Goal: Task Accomplishment & Management: Manage account settings

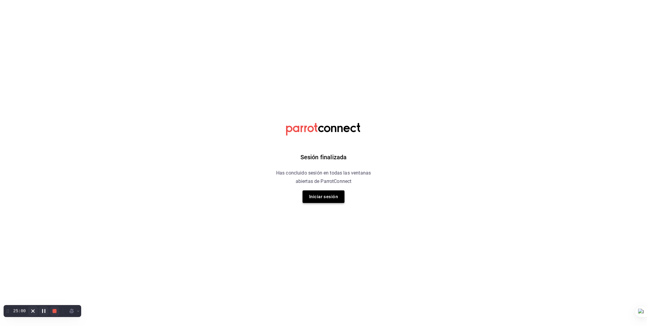
click at [324, 193] on button "Iniciar sesión" at bounding box center [324, 196] width 42 height 13
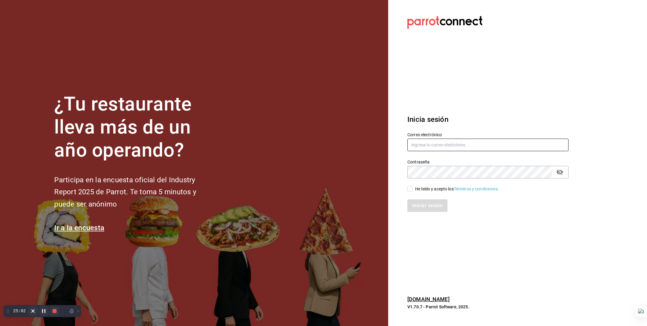
click at [415, 143] on input "text" at bounding box center [487, 145] width 161 height 13
type input "s"
paste input "smooth@lab.com"
type input "smooth@lab.com"
click at [431, 187] on div "He leído y acepto los Términos y condiciones." at bounding box center [457, 189] width 84 height 6
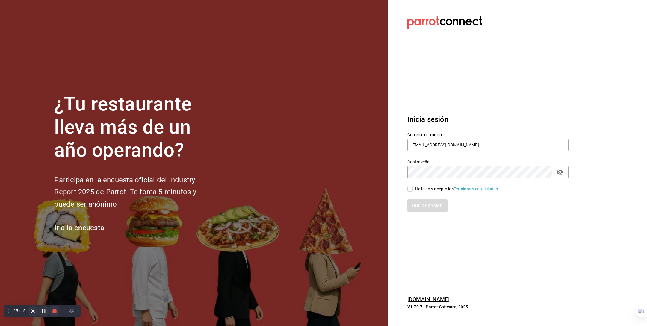
click at [413, 187] on input "He leído y acepto los Términos y condiciones." at bounding box center [409, 188] width 5 height 5
checkbox input "true"
click at [424, 204] on button "Iniciar sesión" at bounding box center [427, 205] width 41 height 13
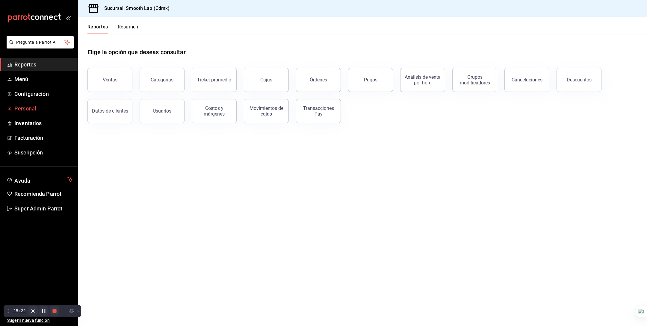
click at [37, 105] on span "Personal" at bounding box center [43, 109] width 58 height 8
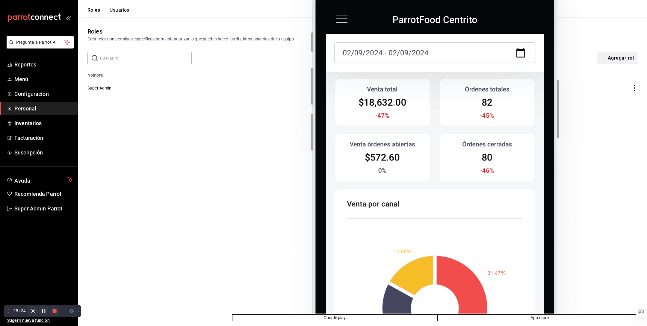
click at [614, 56] on button "Agregar rol" at bounding box center [617, 58] width 40 height 13
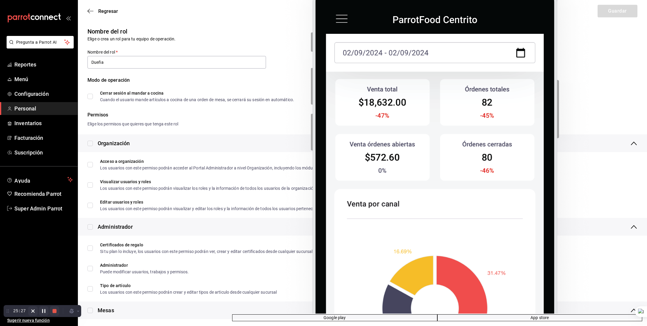
type input "Dueña"
click at [90, 144] on input "checkbox" at bounding box center [89, 143] width 5 height 5
checkbox input "true"
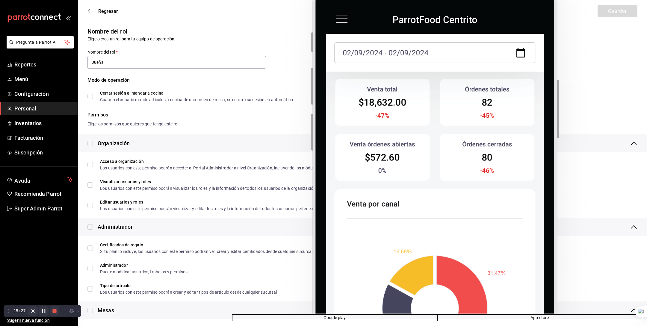
checkbox input "true"
click at [90, 228] on input "checkbox" at bounding box center [89, 226] width 5 height 5
checkbox input "true"
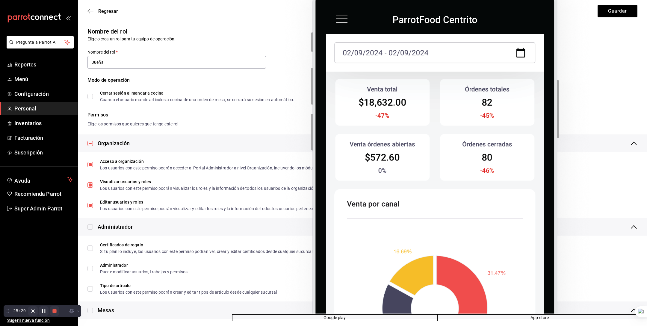
checkbox input "true"
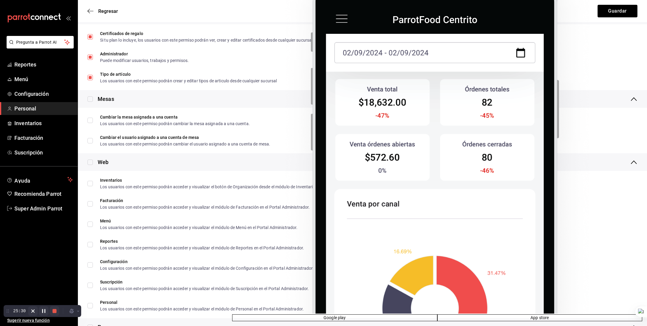
scroll to position [217, 0]
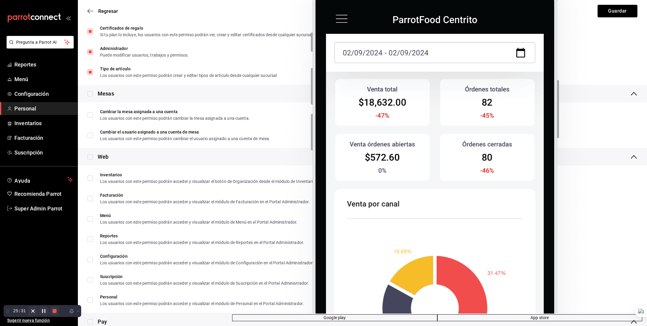
click at [90, 93] on input "checkbox" at bounding box center [89, 93] width 5 height 5
checkbox input "true"
click at [90, 158] on input "checkbox" at bounding box center [89, 156] width 5 height 5
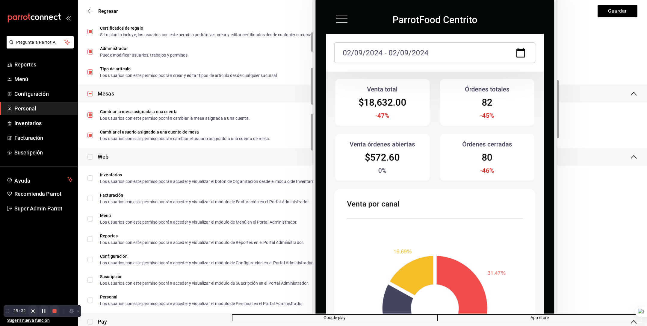
checkbox input "true"
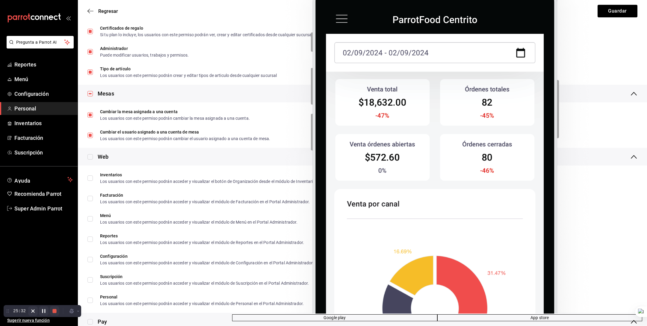
checkbox input "true"
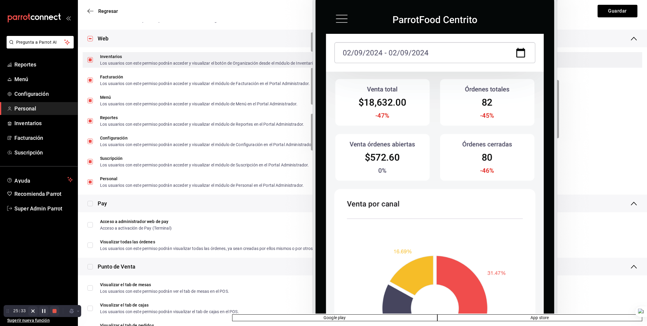
scroll to position [394, 0]
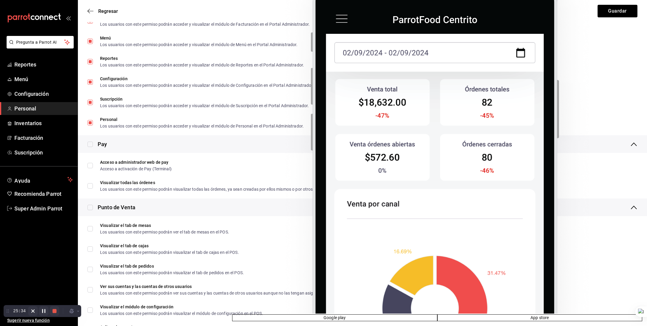
click at [92, 144] on input "checkbox" at bounding box center [89, 144] width 5 height 5
checkbox input "true"
click at [90, 207] on input "checkbox" at bounding box center [89, 207] width 5 height 5
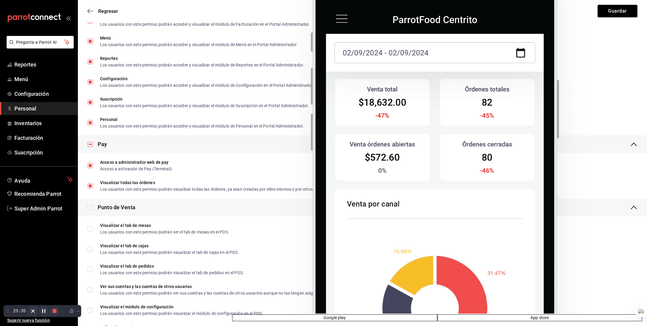
checkbox input "true"
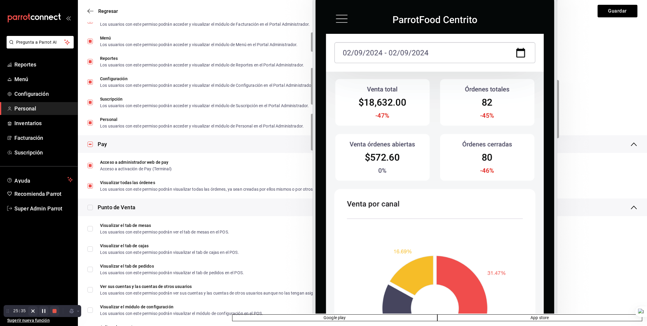
checkbox input "true"
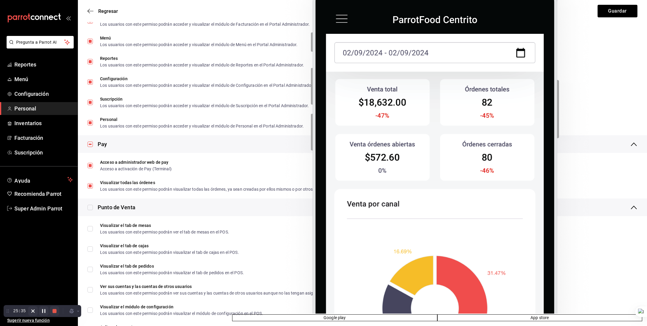
checkbox input "true"
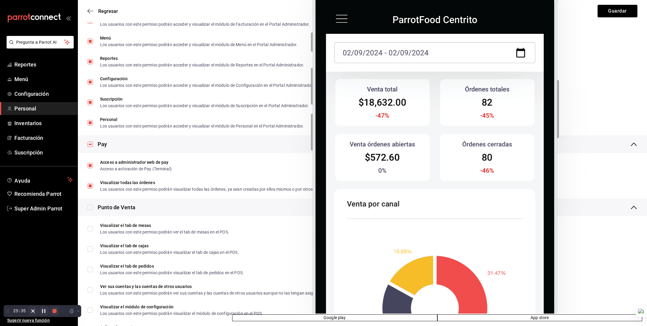
checkbox input "true"
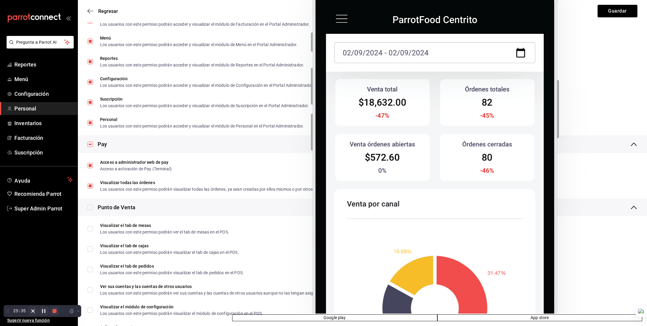
checkbox input "true"
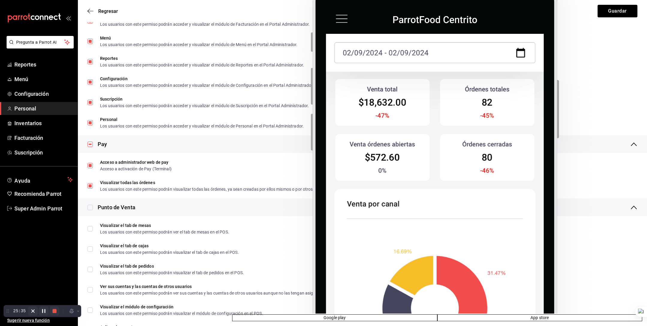
checkbox input "true"
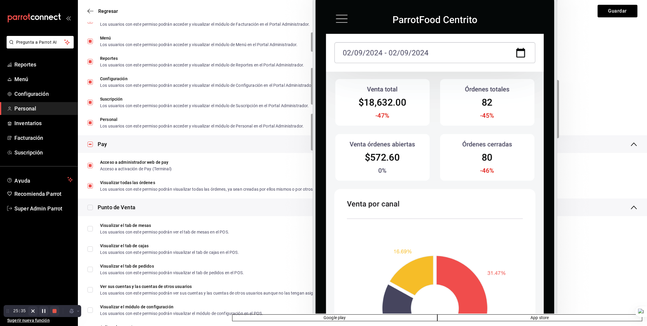
checkbox input "true"
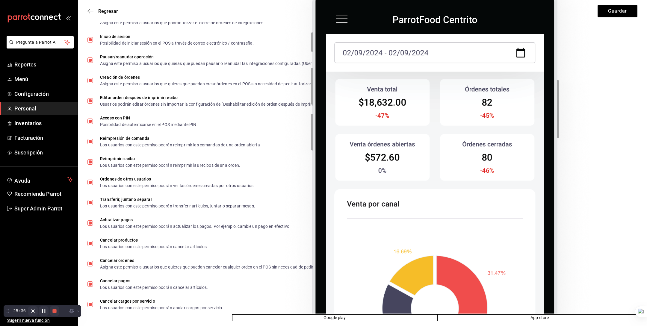
scroll to position [0, 0]
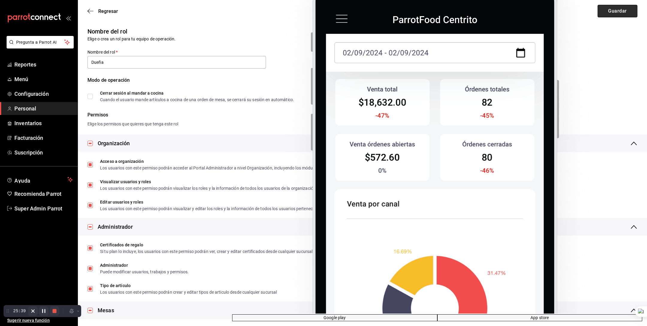
click at [606, 12] on button "Guardar" at bounding box center [618, 11] width 40 height 13
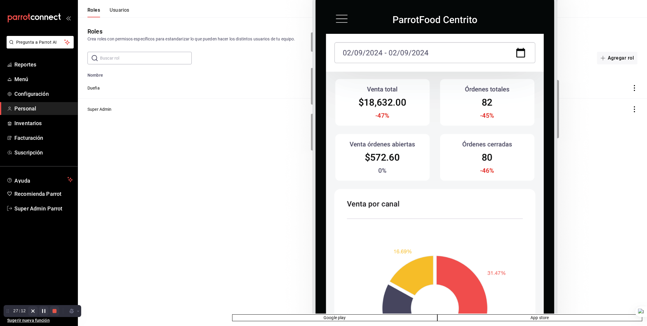
click at [114, 7] on button "Usuarios" at bounding box center [120, 12] width 20 height 10
click at [616, 57] on button "Nuevo usuario" at bounding box center [613, 58] width 47 height 13
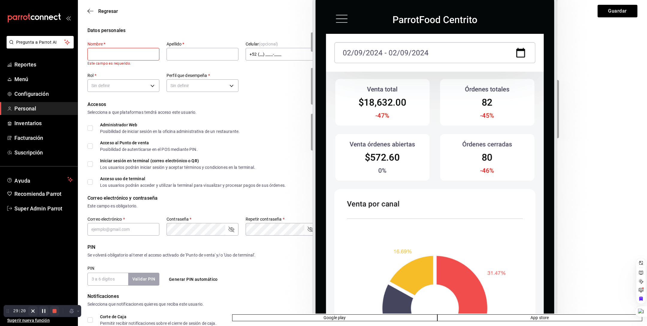
click at [129, 49] on input "text" at bounding box center [123, 54] width 72 height 13
paste input "Shantal Jordana"
click at [117, 54] on input "Shantal Jordana" at bounding box center [123, 54] width 72 height 13
type input "Shantal"
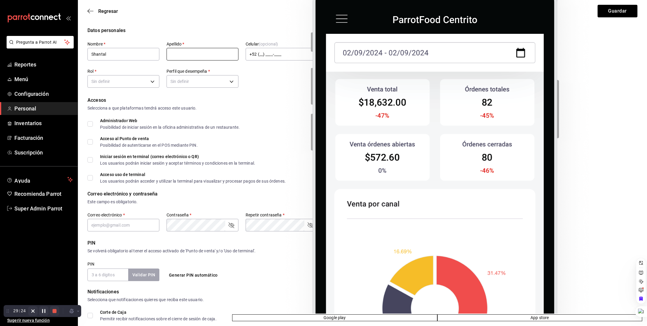
click at [178, 53] on input "text" at bounding box center [203, 54] width 72 height 13
paste input "Jordana"
type input "Jordana"
click at [124, 79] on body "Pregunta a Parrot AI Reportes Menú Configuración Personal Inventarios Facturaci…" at bounding box center [323, 215] width 647 height 431
click at [116, 100] on li "Dueña" at bounding box center [123, 100] width 71 height 10
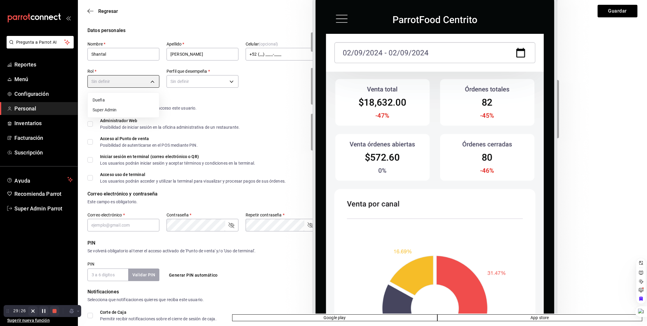
type input "5d542f1f-9724-4056-b09f-9eec71ab1878"
click at [185, 83] on body "Pregunta a Parrot AI Reportes Menú Configuración Personal Inventarios Facturaci…" at bounding box center [323, 215] width 647 height 431
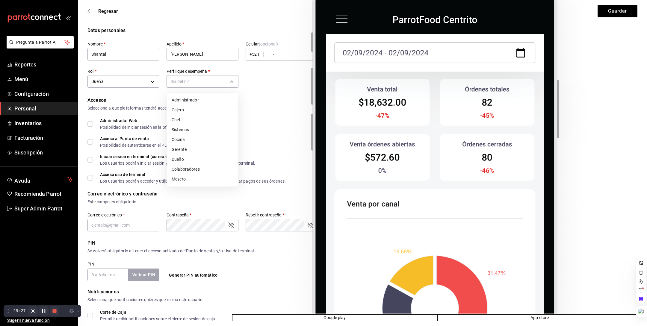
click at [190, 100] on li "Administrador" at bounding box center [202, 100] width 71 height 10
type input "ADMIN"
click at [89, 122] on input "Administrador Web Posibilidad de iniciar sesión en la oficina administrativa de…" at bounding box center [89, 123] width 5 height 5
checkbox input "true"
click at [91, 143] on input "Acceso al Punto de venta Posibilidad de autenticarse en el POS mediante PIN." at bounding box center [89, 141] width 5 height 5
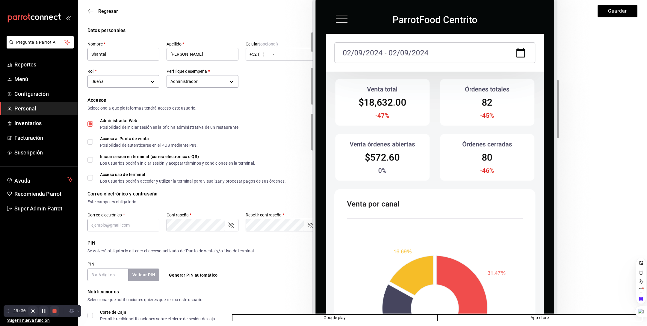
checkbox input "true"
click at [90, 161] on input "Iniciar sesión en terminal (correo electrónico o QR) Los usuarios podrán inicia…" at bounding box center [89, 159] width 5 height 5
checkbox input "true"
click at [91, 178] on input "Acceso uso de terminal Los usuarios podrán acceder y utilizar la terminal para …" at bounding box center [89, 177] width 5 height 5
checkbox input "true"
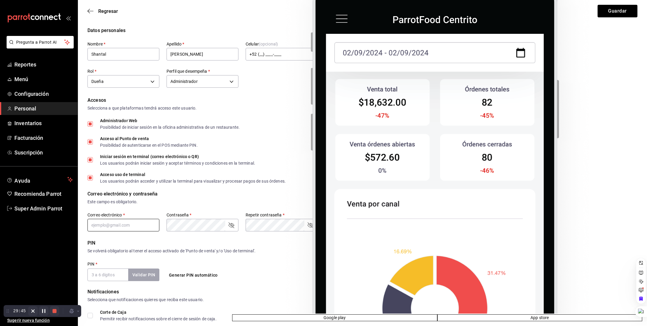
click at [129, 227] on input "text" at bounding box center [123, 225] width 72 height 13
paste input "shannjb@gmail.com"
type input "shannjb@gmail.com"
click at [447, 164] on div "Iniciar sesión en terminal (correo electrónico o QR) Los usuarios podrán inicia…" at bounding box center [362, 160] width 550 height 11
click at [111, 275] on input "PIN   *" at bounding box center [107, 275] width 41 height 13
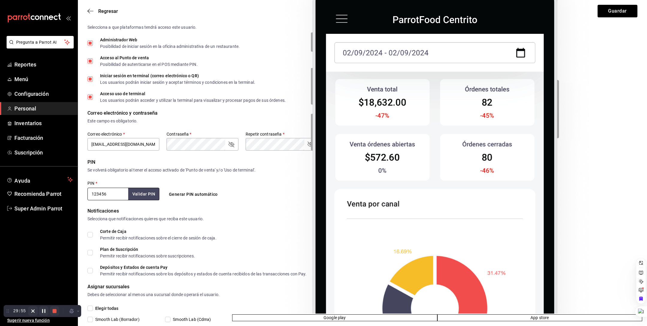
scroll to position [84, 0]
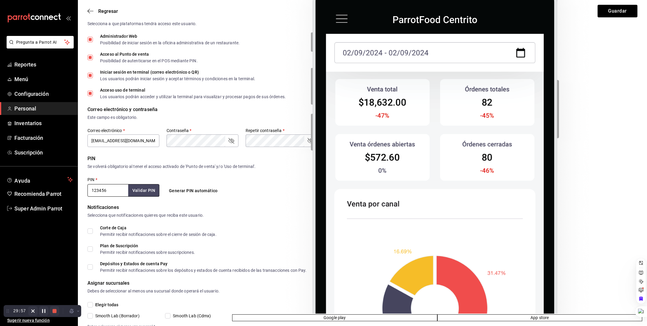
type input "123456"
click at [91, 232] on input "Corte de Caja Permitir recibir notificaciones sobre el cierre de sesión de caja." at bounding box center [89, 231] width 5 height 5
checkbox input "true"
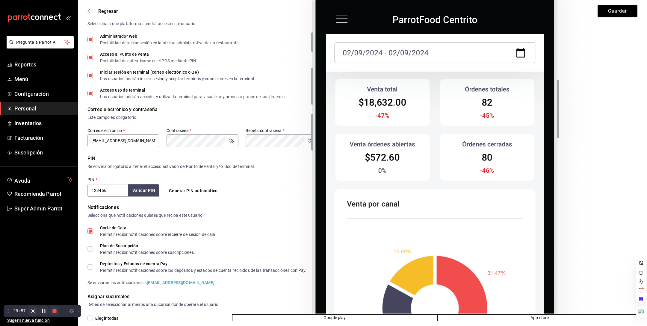
click at [91, 248] on input "Plan de Suscripción Permitir recibir notificaciones sobre suscripciones." at bounding box center [89, 248] width 5 height 5
checkbox input "true"
click at [91, 265] on input "Depósitos y Estados de cuenta Pay Permitir recibir notificaciones sobre los dep…" at bounding box center [89, 266] width 5 height 5
checkbox input "true"
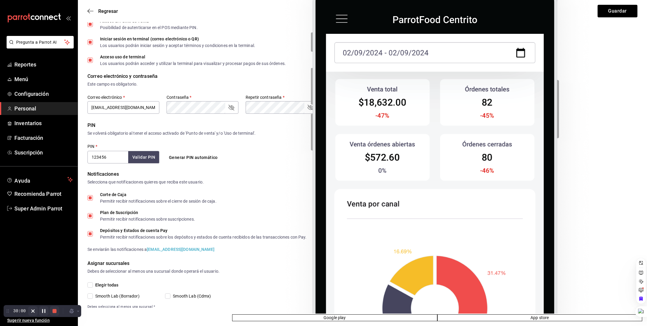
click at [90, 284] on input "Elegir todas" at bounding box center [89, 284] width 5 height 5
checkbox input "true"
click at [118, 158] on input "123456" at bounding box center [107, 157] width 41 height 13
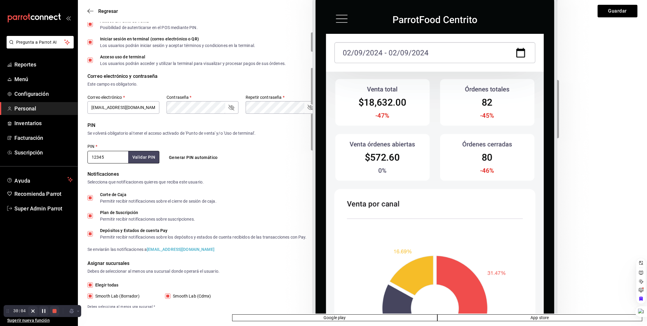
type input "12345"
click at [176, 126] on div "PIN" at bounding box center [362, 125] width 550 height 7
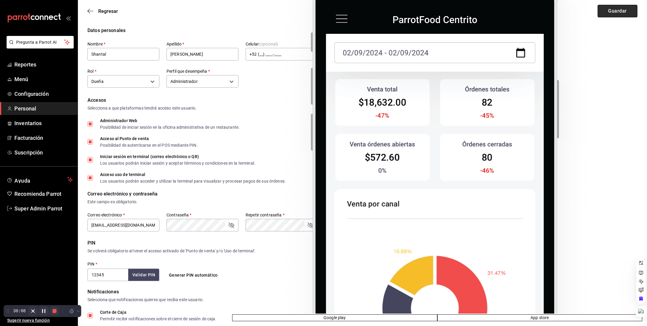
click at [632, 11] on button "Guardar" at bounding box center [618, 11] width 40 height 13
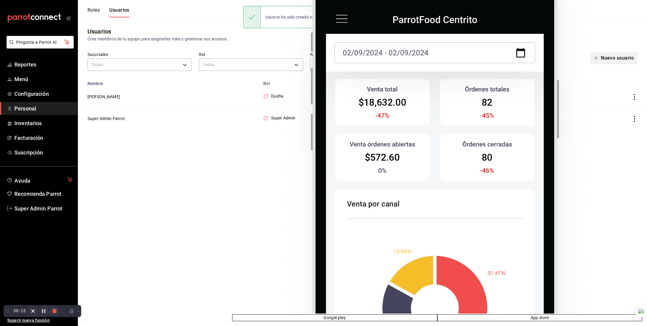
click at [604, 60] on button "Nuevo usuario" at bounding box center [613, 58] width 47 height 13
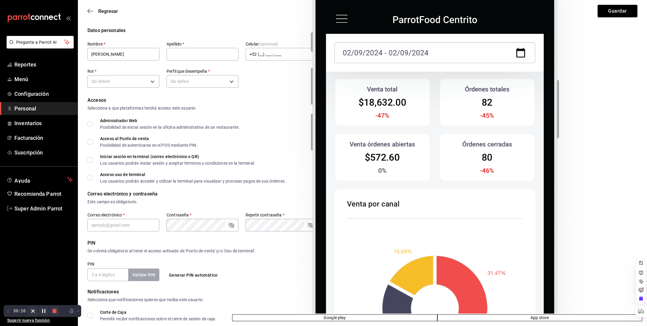
type input "Alejandra"
click at [185, 56] on input "text" at bounding box center [203, 54] width 72 height 13
type input "Casanova"
click at [125, 76] on body "Pregunta a Parrot AI Reportes Menú Configuración Personal Inventarios Facturaci…" at bounding box center [323, 215] width 647 height 431
click at [120, 99] on li "Dueña" at bounding box center [123, 100] width 71 height 10
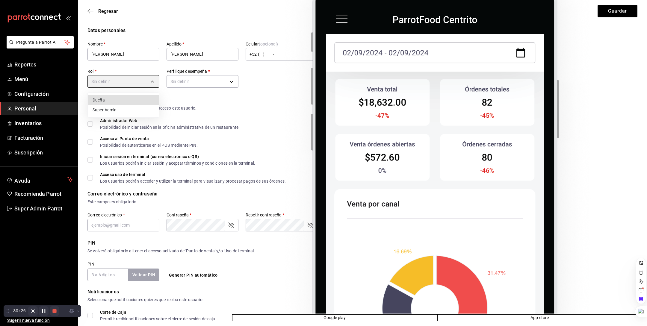
type input "5d542f1f-9724-4056-b09f-9eec71ab1878"
click at [190, 81] on body "Pregunta a Parrot AI Reportes Menú Configuración Personal Inventarios Facturaci…" at bounding box center [323, 215] width 647 height 431
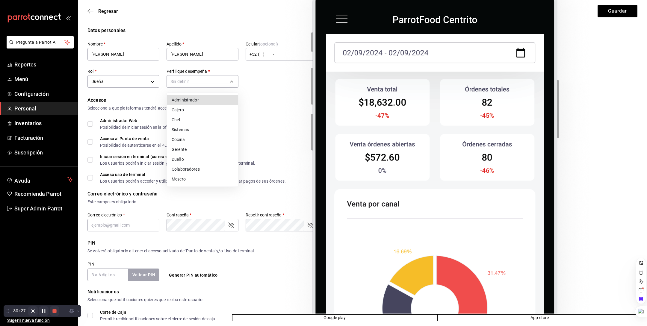
click at [195, 102] on li "Administrador" at bounding box center [202, 100] width 71 height 10
type input "ADMIN"
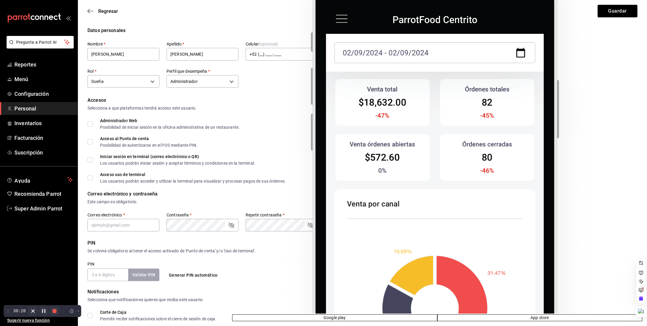
click at [90, 123] on input "Administrador Web Posibilidad de iniciar sesión en la oficina administrativa de…" at bounding box center [89, 123] width 5 height 5
checkbox input "true"
click at [90, 140] on input "Acceso al Punto de venta Posibilidad de autenticarse en el POS mediante PIN." at bounding box center [89, 141] width 5 height 5
checkbox input "true"
click at [90, 158] on input "Iniciar sesión en terminal (correo electrónico o QR) Los usuarios podrán inicia…" at bounding box center [89, 159] width 5 height 5
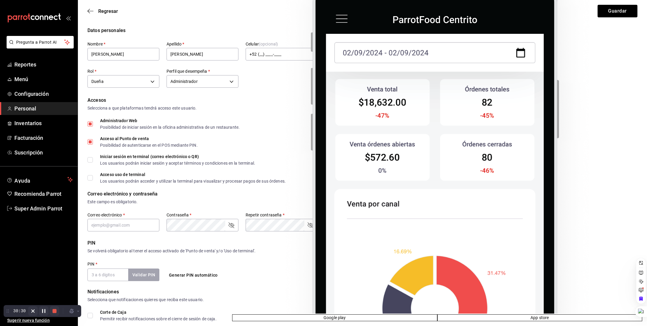
checkbox input "true"
click at [91, 179] on input "Acceso uso de terminal Los usuarios podrán acceder y utilizar la terminal para …" at bounding box center [89, 177] width 5 height 5
checkbox input "true"
click at [101, 222] on input "text" at bounding box center [123, 225] width 72 height 13
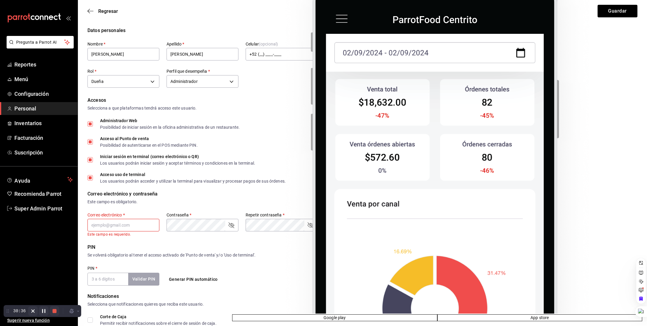
click at [112, 226] on input "text" at bounding box center [123, 225] width 72 height 13
paste input "alenewhaus@gmail.com"
type input "alenewhaus@gmail.com"
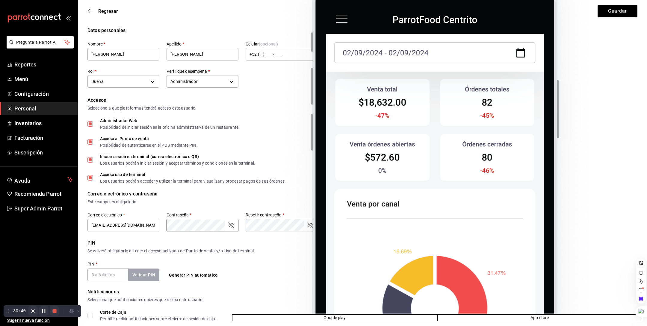
click at [168, 202] on div "Este campo es obligatorio." at bounding box center [362, 202] width 550 height 6
click at [108, 279] on input "PIN   *" at bounding box center [107, 275] width 41 height 13
click at [139, 274] on button "Validar PIN" at bounding box center [144, 275] width 32 height 13
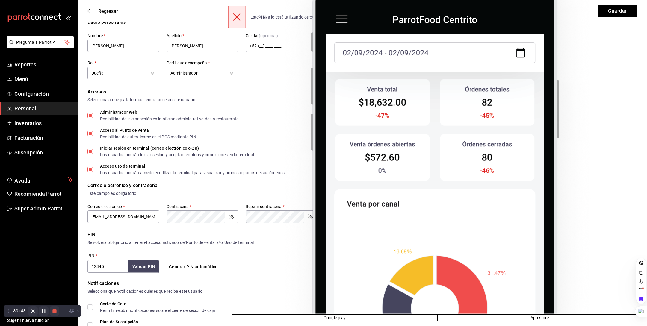
scroll to position [13, 0]
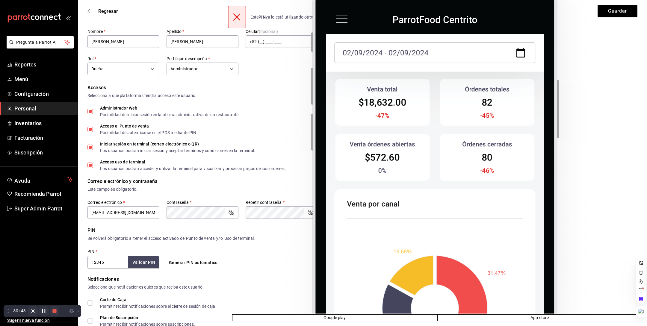
click at [117, 263] on input "12345" at bounding box center [107, 262] width 41 height 13
type input "123456"
click at [143, 261] on button "Validar PIN" at bounding box center [144, 262] width 32 height 13
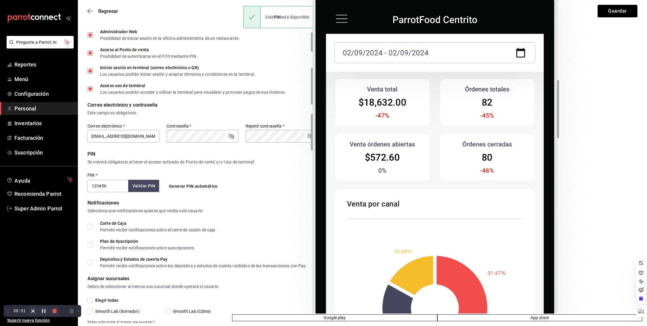
scroll to position [102, 0]
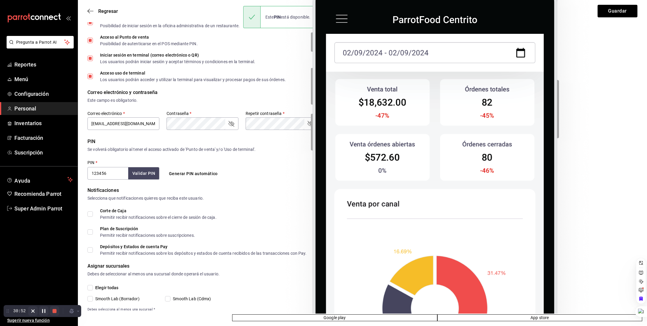
click at [90, 212] on input "Corte de Caja Permitir recibir notificaciones sobre el cierre de sesión de caja." at bounding box center [89, 213] width 5 height 5
checkbox input "true"
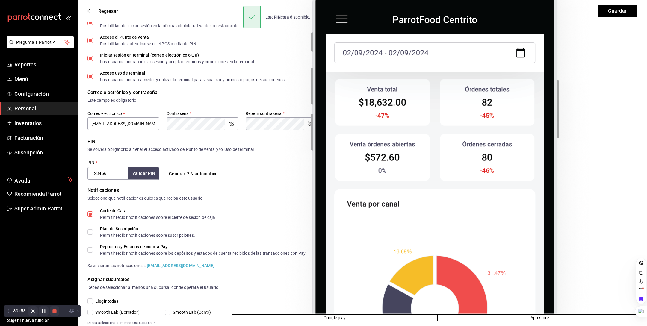
click at [90, 227] on label "Plan de Suscripción Permitir recibir notificaciones sobre suscripciones." at bounding box center [141, 232] width 108 height 11
click at [90, 229] on input "Plan de Suscripción Permitir recibir notificaciones sobre suscripciones." at bounding box center [89, 231] width 5 height 5
checkbox input "true"
click at [91, 252] on input "Depósitos y Estados de cuenta Pay Permitir recibir notificaciones sobre los dep…" at bounding box center [89, 249] width 5 height 5
checkbox input "true"
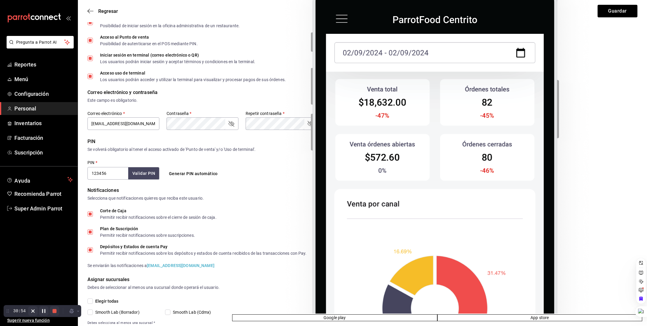
scroll to position [118, 0]
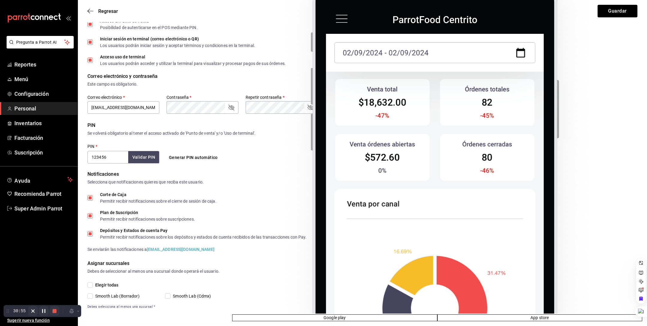
click at [92, 283] on input "Elegir todas" at bounding box center [89, 284] width 5 height 5
checkbox input "true"
click at [232, 107] on icon "passwordField" at bounding box center [231, 107] width 7 height 7
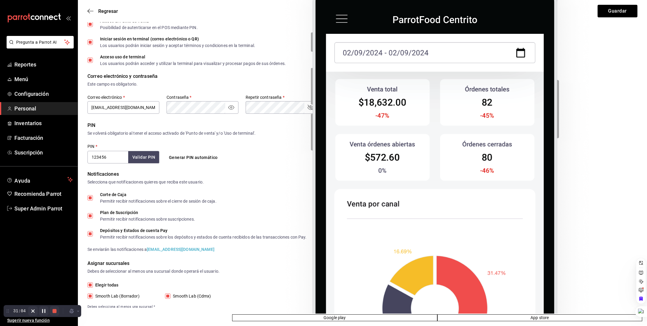
click at [201, 86] on div "Este campo es obligatorio." at bounding box center [362, 84] width 550 height 6
click at [100, 160] on input "123456" at bounding box center [107, 157] width 41 height 13
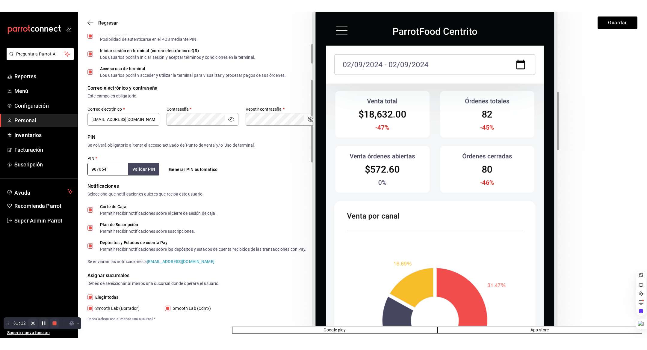
scroll to position [0, 0]
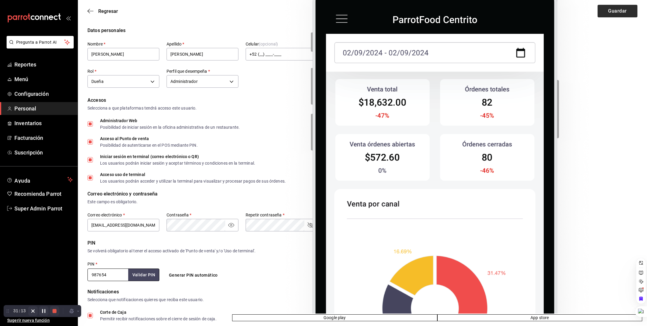
type input "987654"
click at [624, 5] on button "Guardar" at bounding box center [618, 11] width 40 height 13
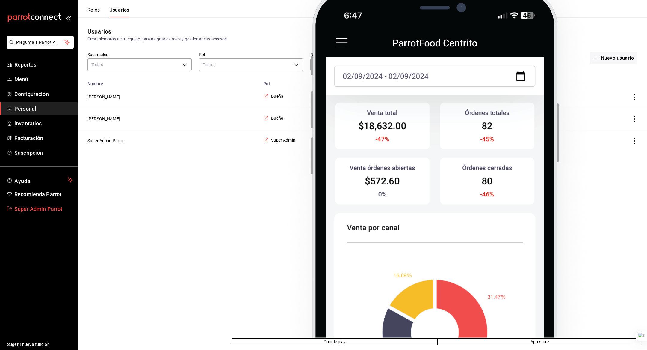
click at [59, 212] on span "Super Admin Parrot" at bounding box center [43, 209] width 58 height 8
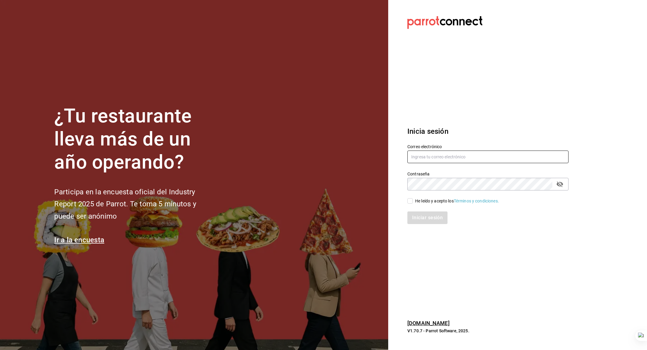
click at [415, 150] on input "text" at bounding box center [487, 156] width 161 height 13
type input "lhea@bistro.com"
click at [418, 200] on div "He leído y acepto los Términos y condiciones." at bounding box center [457, 201] width 84 height 6
click at [413, 200] on input "He leído y acepto los Términos y condiciones." at bounding box center [409, 200] width 5 height 5
checkbox input "true"
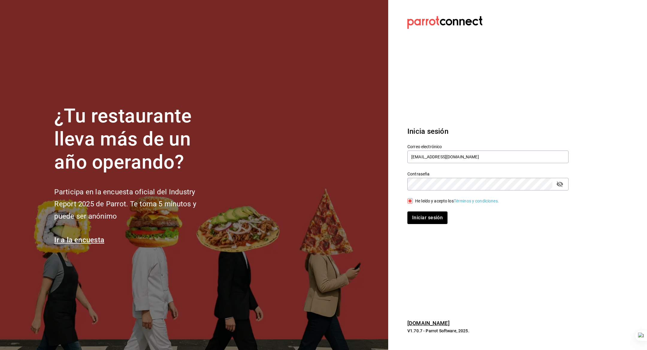
click at [561, 186] on icon "passwordField" at bounding box center [559, 184] width 7 height 6
click at [428, 211] on button "Iniciar sesión" at bounding box center [427, 217] width 41 height 13
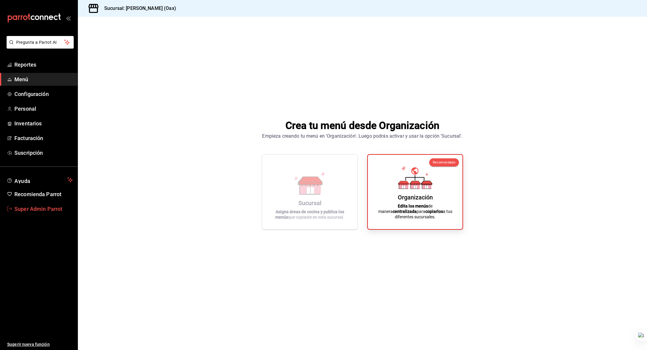
click at [28, 211] on span "Super Admin Parrot" at bounding box center [43, 209] width 58 height 8
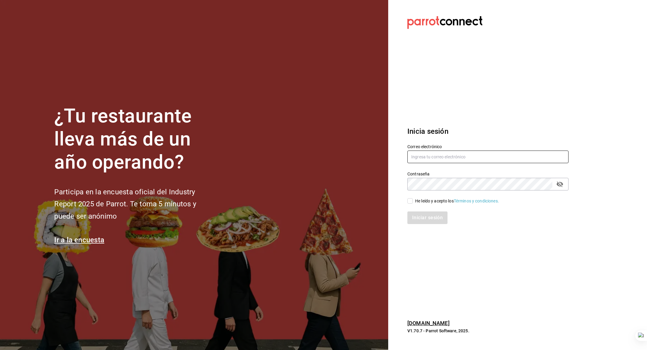
click at [429, 152] on input "text" at bounding box center [487, 156] width 161 height 13
type input "lhea@bistro.com"
click at [438, 198] on div "He leído y acepto los Términos y condiciones." at bounding box center [457, 201] width 84 height 6
click at [413, 198] on input "He leído y acepto los Términos y condiciones." at bounding box center [409, 200] width 5 height 5
checkbox input "true"
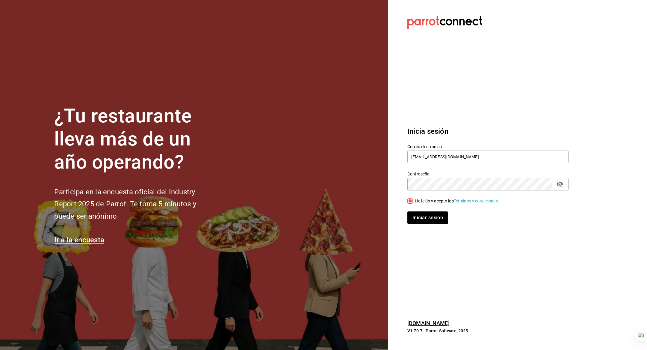
click at [429, 218] on button "Iniciar sesión" at bounding box center [427, 217] width 41 height 13
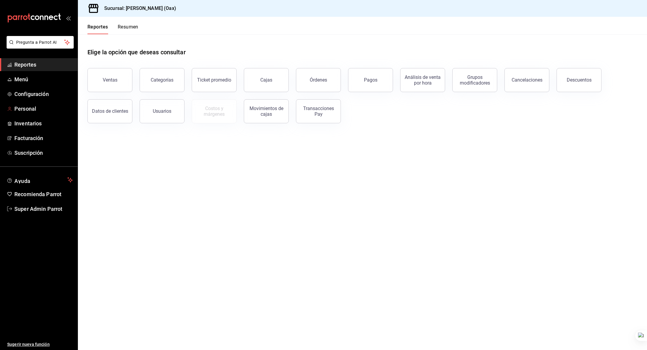
click at [31, 105] on span "Personal" at bounding box center [43, 109] width 58 height 8
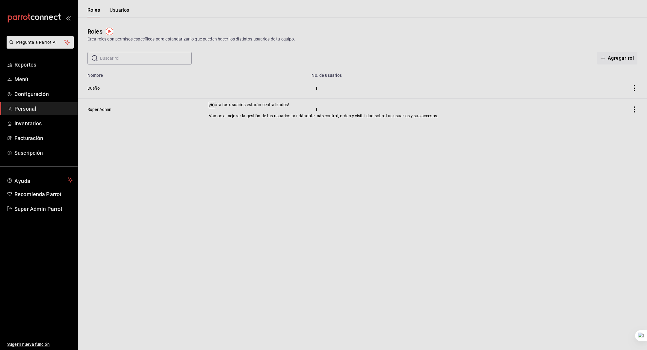
click at [153, 94] on div "¡Ahora tus usuarios estarán centralizados! Vamos a mejorar la gestión de tus us…" at bounding box center [323, 175] width 647 height 350
click at [214, 107] on icon at bounding box center [212, 104] width 5 height 5
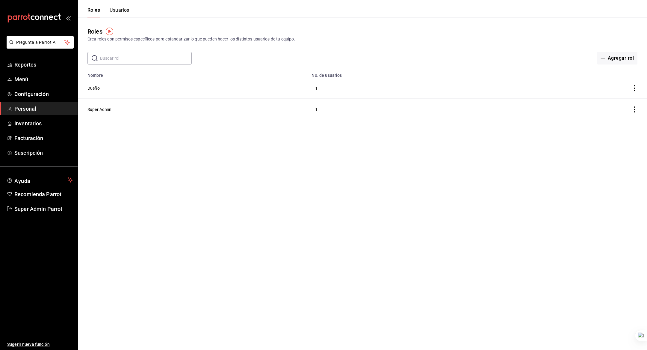
click at [126, 13] on button "Usuarios" at bounding box center [120, 12] width 20 height 10
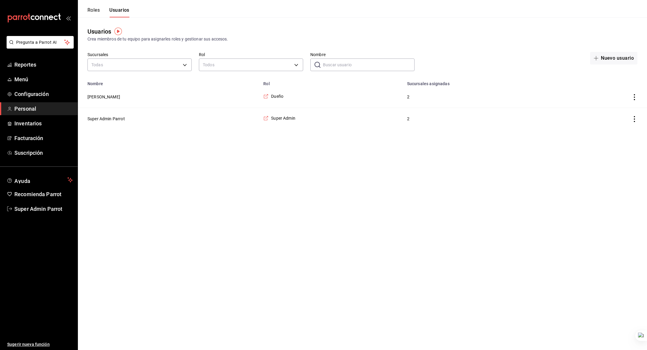
click at [223, 129] on html "Pregunta a Parrot AI Reportes Menú Configuración Personal Inventarios Facturaci…" at bounding box center [323, 64] width 647 height 129
click at [265, 117] on icon "employeesTable" at bounding box center [265, 117] width 5 height 5
click at [106, 117] on button "Super Admin Parrot" at bounding box center [105, 119] width 37 height 6
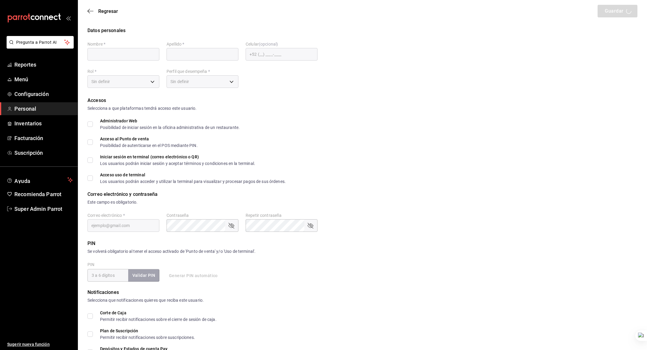
type input "Super Admin"
type input "Parrot"
checkbox input "true"
type input "lhea@bistro.com"
type input "945507"
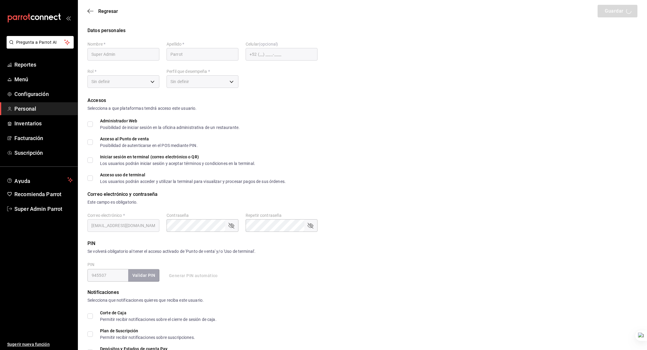
type input "19f05d49-f3a9-4304-b214-84534dd3966e"
type input "UNDEFINED"
checkbox input "true"
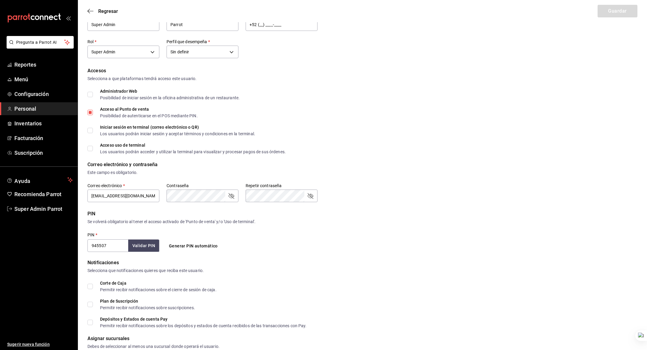
scroll to position [34, 0]
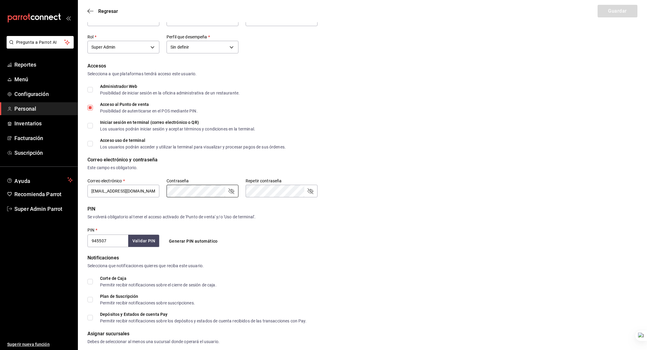
click at [93, 89] on span "Administrador Web Posibilidad de iniciar sesión en la oficina administrativa de…" at bounding box center [166, 89] width 147 height 11
click at [93, 89] on input "Administrador Web Posibilidad de iniciar sesión en la oficina administrativa de…" at bounding box center [89, 89] width 5 height 5
checkbox input "true"
click at [91, 127] on input "Iniciar sesión en terminal (correo electrónico o QR) Los usuarios podrán inicia…" at bounding box center [89, 125] width 5 height 5
checkbox input "true"
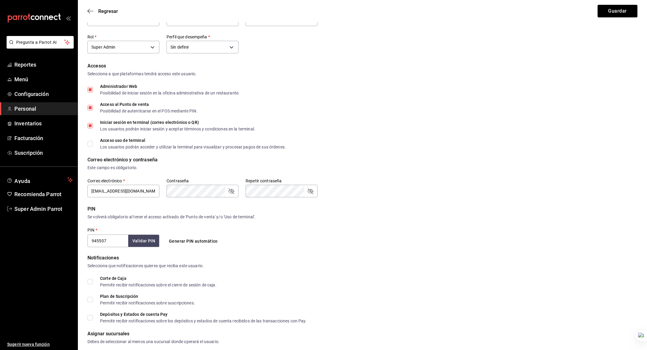
click at [91, 145] on input "Acceso uso de terminal Los usuarios podrán acceder y utilizar la terminal para …" at bounding box center [89, 143] width 5 height 5
checkbox input "true"
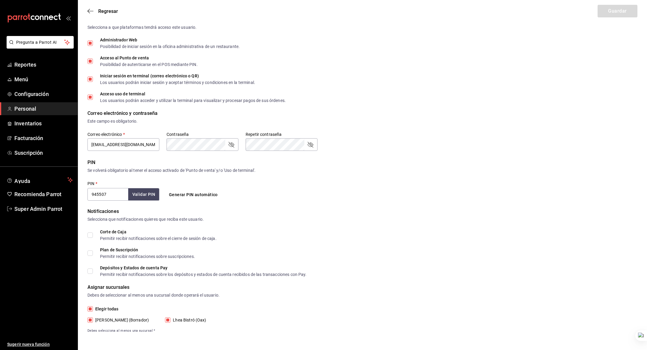
click at [475, 138] on div "Correo electrónico y contraseña Este campo es obligatorio. Correo electrónico  …" at bounding box center [362, 131] width 550 height 42
click at [525, 154] on form "Datos personales Nombre   * Super Admin Apellido   * Parrot Celular (opcional) …" at bounding box center [362, 139] width 550 height 387
click at [136, 147] on input "lhea@bistro.com" at bounding box center [123, 144] width 72 height 13
click at [124, 147] on input "lhea@bistro.com" at bounding box center [123, 144] width 72 height 13
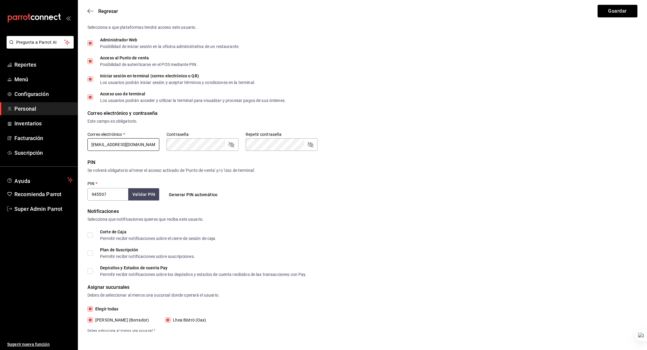
click at [124, 147] on input "lhea@bistro.com" at bounding box center [123, 144] width 72 height 13
click at [617, 10] on button "Guardar" at bounding box center [618, 11] width 40 height 13
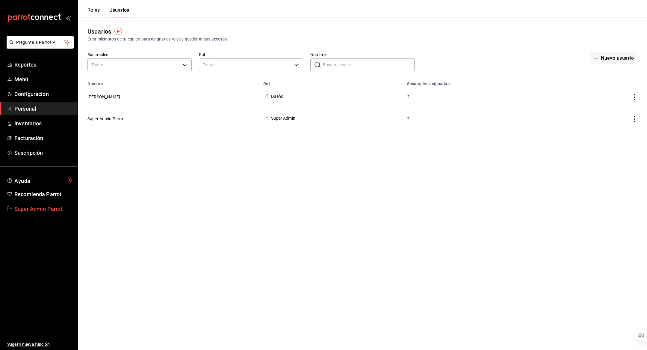
click at [50, 203] on link "Super Admin Parrot" at bounding box center [39, 208] width 78 height 13
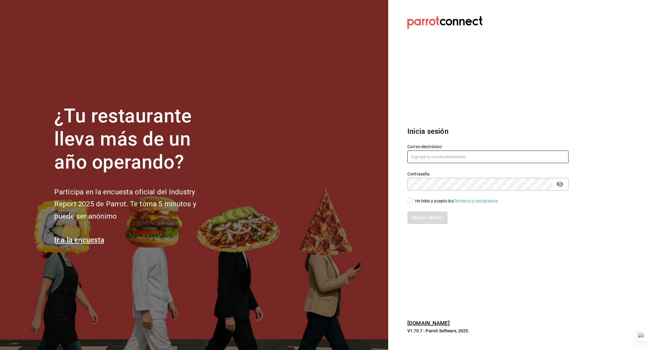
click at [432, 159] on input "text" at bounding box center [487, 156] width 161 height 13
type input "dulce@risuena.com"
click at [442, 200] on div "He leído y acepto los Términos y condiciones." at bounding box center [457, 201] width 84 height 6
click at [413, 200] on input "He leído y acepto los Términos y condiciones." at bounding box center [409, 200] width 5 height 5
checkbox input "true"
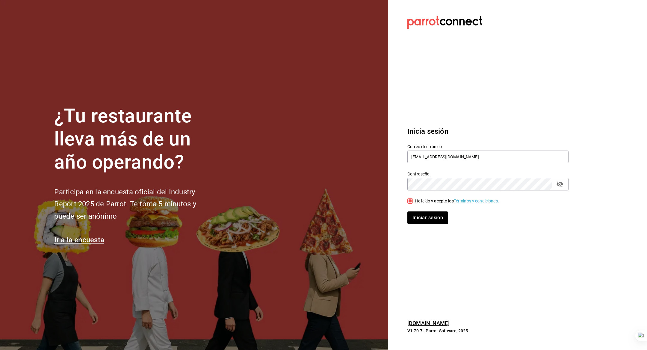
click at [432, 216] on button "Iniciar sesión" at bounding box center [427, 217] width 41 height 13
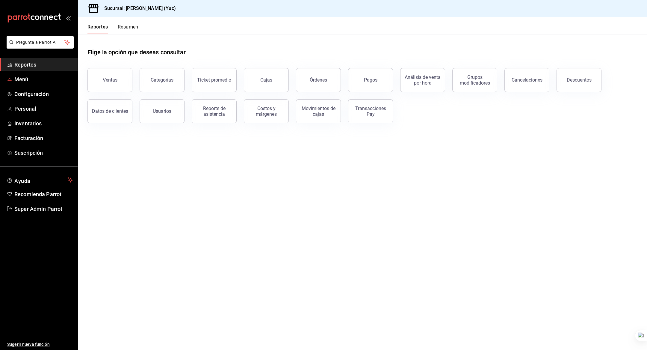
click at [22, 76] on span "Menú" at bounding box center [43, 79] width 58 height 8
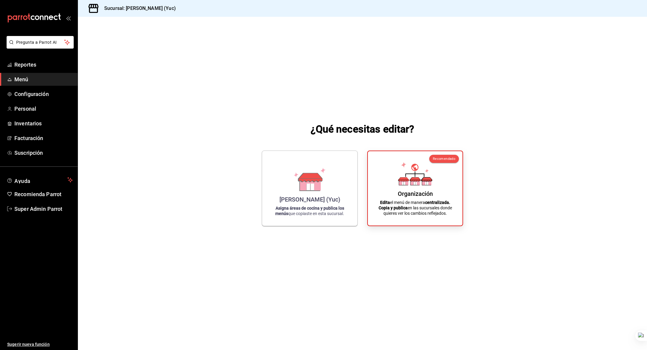
click at [290, 190] on div "Dulce Risueña (Yuc) Asigna áreas de cocina y publica los menús que copiaste en …" at bounding box center [309, 187] width 81 height 65
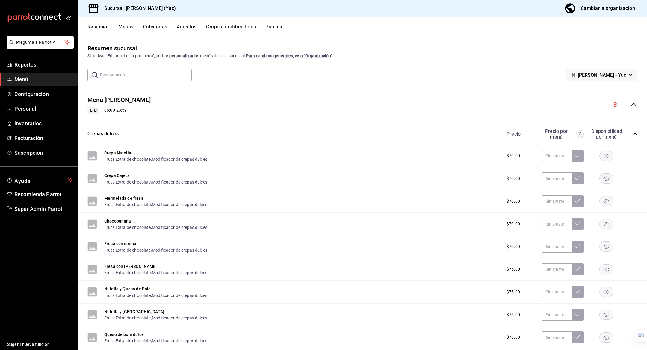
drag, startPoint x: 0, startPoint y: 0, endPoint x: 193, endPoint y: 27, distance: 195.3
click at [193, 27] on button "Artículos" at bounding box center [187, 29] width 20 height 10
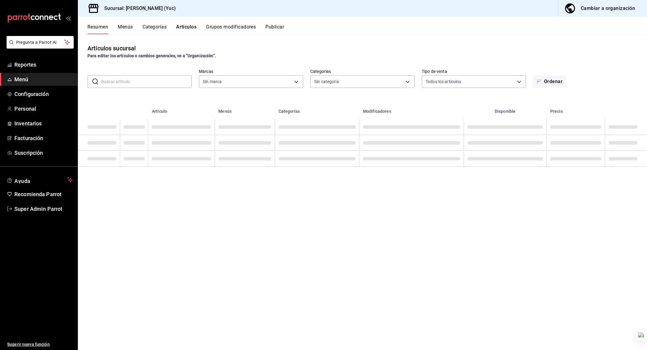
type input "84dcc3cc-b4bd-46ed-af35-c95c697df8ce"
type input "92db8a07-afd1-4ffe-9e67-160fe9afc584,c8db4228-7c82-4f5a-87df-a676ef311a50,5600f…"
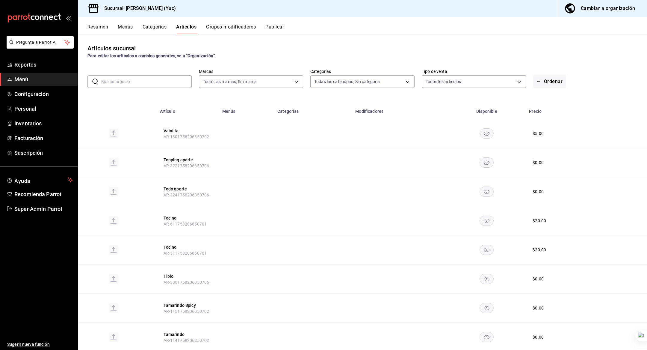
click at [161, 78] on input "text" at bounding box center [146, 81] width 90 height 12
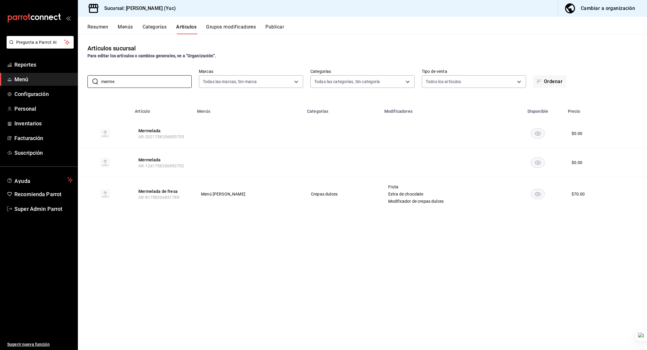
type input "merme"
click at [318, 234] on div "Artículos sucursal Para editar los artículos o cambios generales, ve a “Organiz…" at bounding box center [362, 191] width 569 height 315
click at [34, 94] on span "Configuración" at bounding box center [43, 94] width 58 height 8
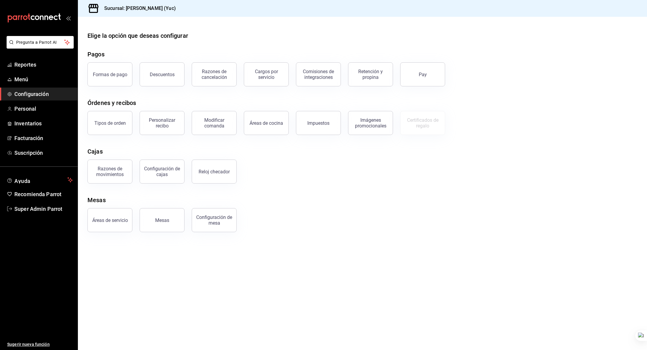
click at [159, 124] on div "Personalizar recibo" at bounding box center [161, 122] width 37 height 11
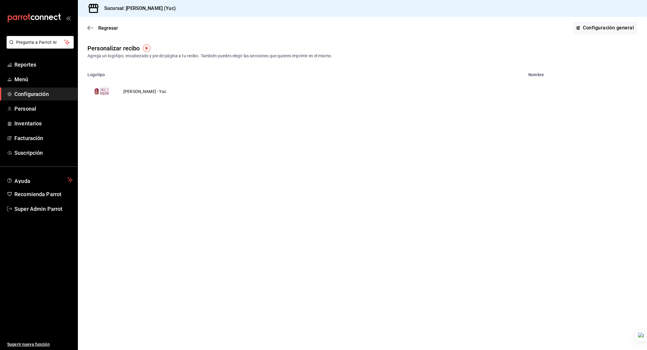
click at [141, 96] on td "[PERSON_NAME] - Yuc" at bounding box center [144, 91] width 57 height 29
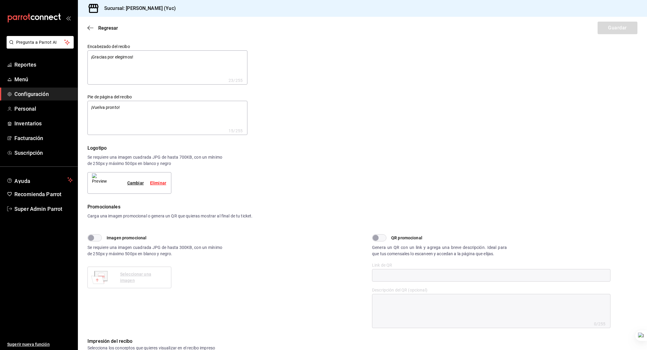
type textarea "x"
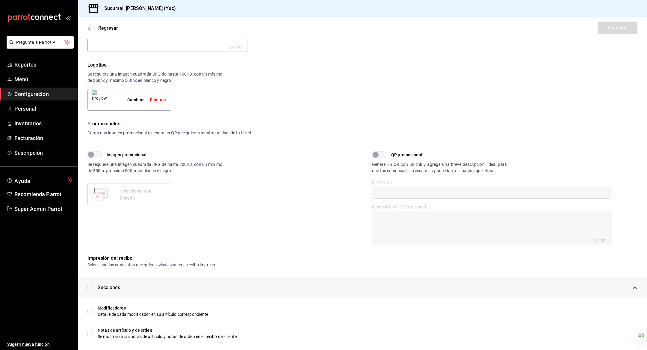
scroll to position [64, 0]
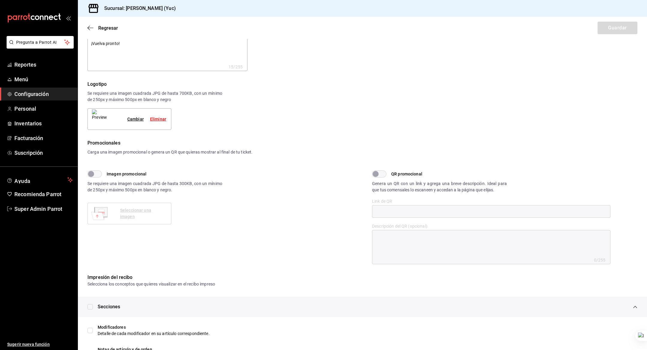
click at [91, 28] on icon "button" at bounding box center [90, 27] width 6 height 5
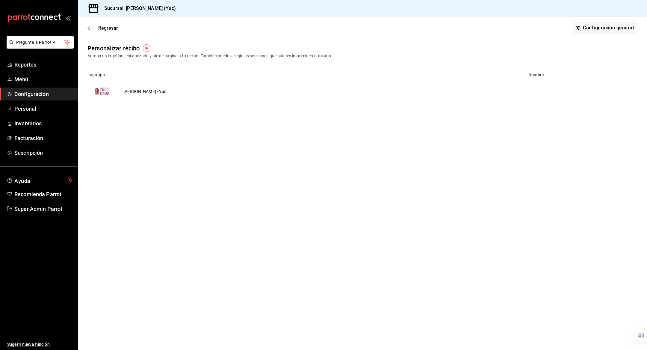
click at [101, 27] on span "Regresar" at bounding box center [108, 28] width 20 height 6
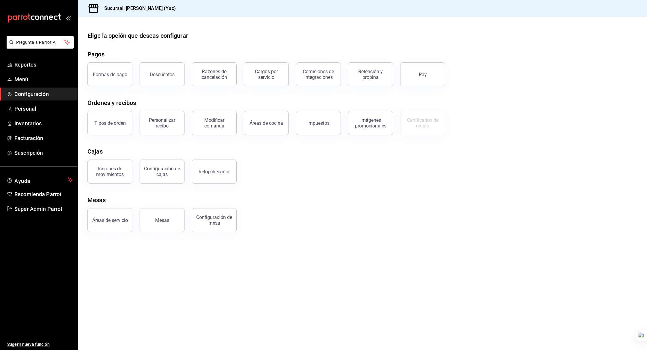
click at [207, 123] on div "Modificar comanda" at bounding box center [214, 122] width 37 height 11
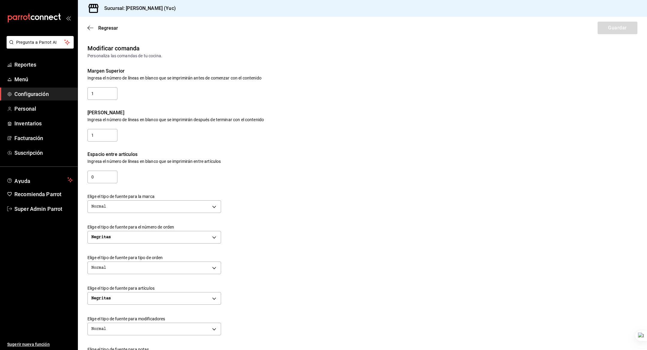
scroll to position [129, 0]
